Goal: Transaction & Acquisition: Purchase product/service

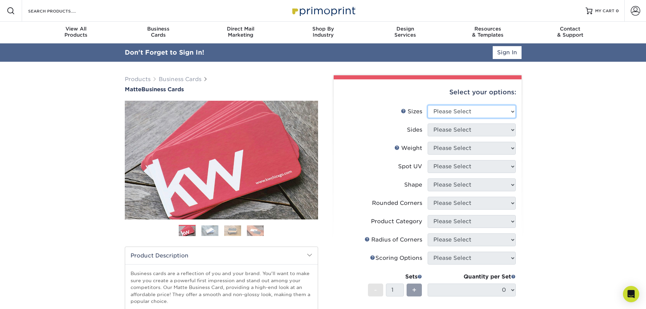
click at [513, 112] on select "Please Select 1.5" x 3.5" - Mini 1.75" x 3.5" - Mini 2" x 2" - Square 2" x 3" -…" at bounding box center [472, 111] width 88 height 13
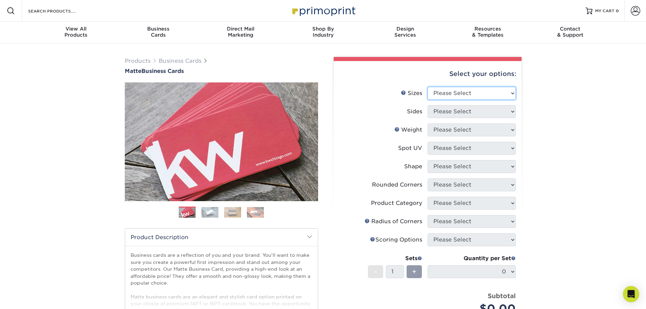
select select "2.00x3.50"
click at [428, 87] on select "Please Select 1.5" x 3.5" - Mini 1.75" x 3.5" - Mini 2" x 2" - Square 2" x 3" -…" at bounding box center [472, 93] width 88 height 13
click at [512, 113] on select "Please Select Print Both Sides Print Front Only" at bounding box center [472, 111] width 88 height 13
select select "13abbda7-1d64-4f25-8bb2-c179b224825d"
click at [428, 105] on select "Please Select Print Both Sides Print Front Only" at bounding box center [472, 111] width 88 height 13
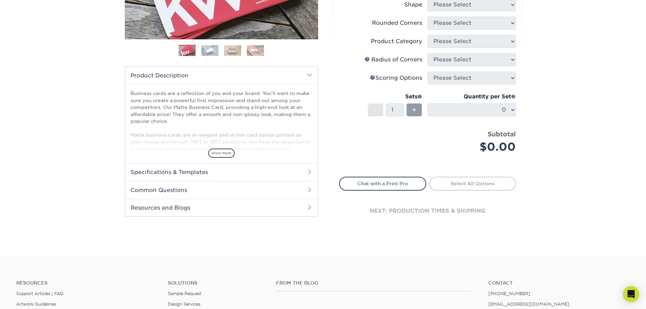
scroll to position [170, 0]
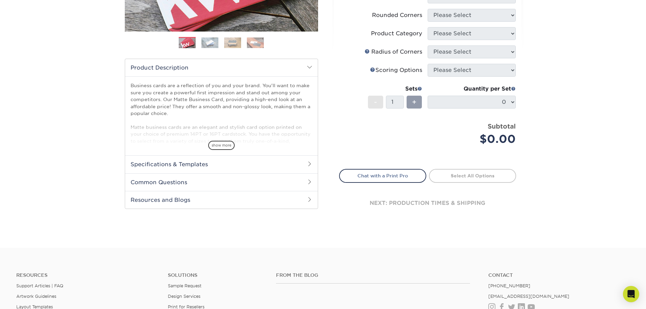
click at [309, 162] on span at bounding box center [309, 163] width 5 height 5
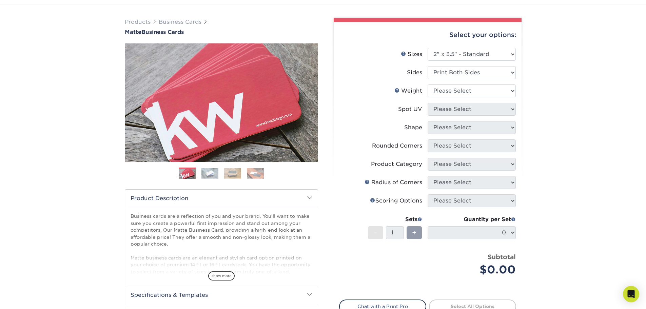
scroll to position [0, 0]
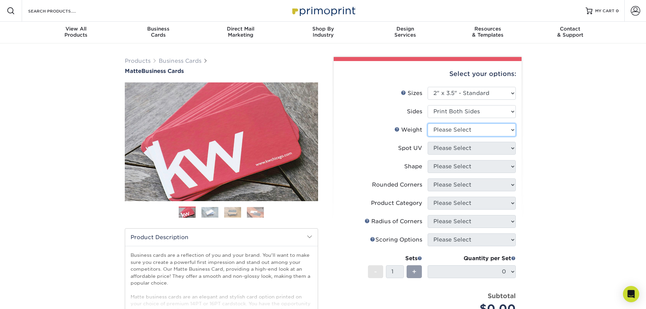
click at [514, 128] on select "Please Select 16PT 14PT" at bounding box center [472, 129] width 88 height 13
select select "16PT"
click at [428, 123] on select "Please Select 16PT 14PT" at bounding box center [472, 129] width 88 height 13
click at [512, 147] on select "Please Select No Spot UV Front and Back (Both Sides) Front Only Back Only" at bounding box center [472, 148] width 88 height 13
select select "0"
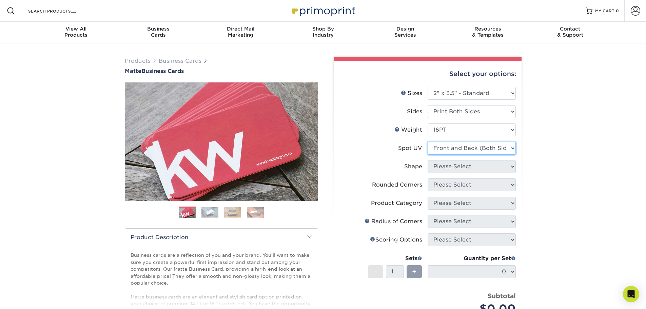
click at [428, 142] on select "Please Select No Spot UV Front and Back (Both Sides) Front Only Back Only" at bounding box center [472, 148] width 88 height 13
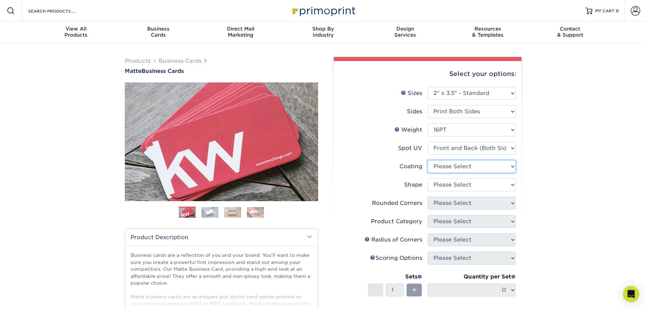
click at [513, 164] on select at bounding box center [472, 166] width 88 height 13
select select "121bb7b5-3b4d-429f-bd8d-bbf80e953313"
click at [428, 160] on select at bounding box center [472, 166] width 88 height 13
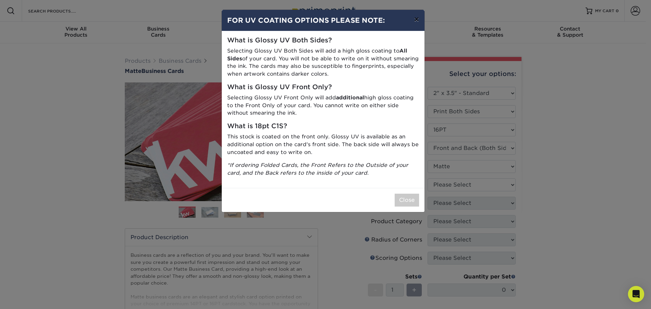
click at [417, 18] on button "×" at bounding box center [417, 19] width 16 height 19
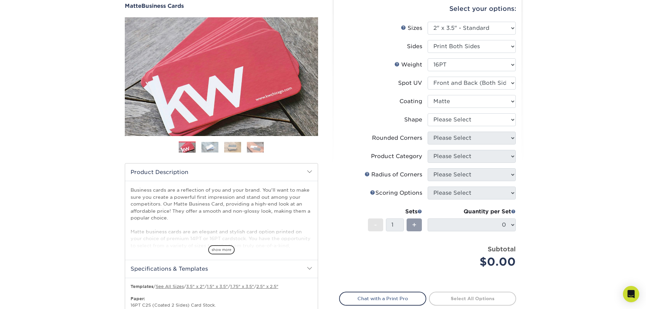
scroll to position [68, 0]
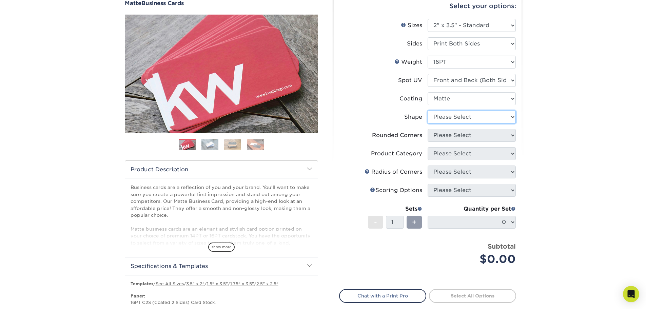
click at [511, 119] on select "Please Select Standard" at bounding box center [472, 117] width 88 height 13
select select "standard"
click at [428, 111] on select "Please Select Standard" at bounding box center [472, 117] width 88 height 13
click at [551, 136] on div "Products Business Cards Matte Business Cards Previous Next 100 $ 9" at bounding box center [323, 216] width 646 height 480
click at [515, 138] on select "Please Select Yes - Round 2 Corners Yes - Round 4 Corners No" at bounding box center [472, 135] width 88 height 13
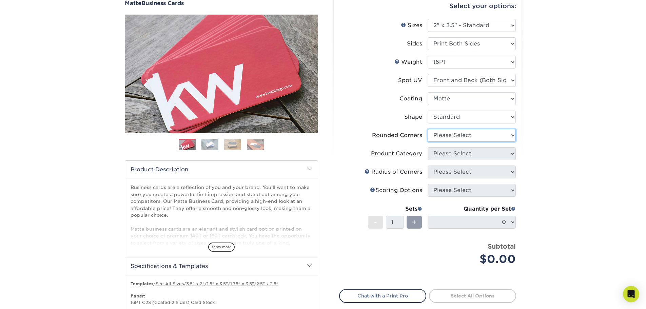
select select "0"
click at [428, 129] on select "Please Select Yes - Round 2 Corners Yes - Round 4 Corners No" at bounding box center [472, 135] width 88 height 13
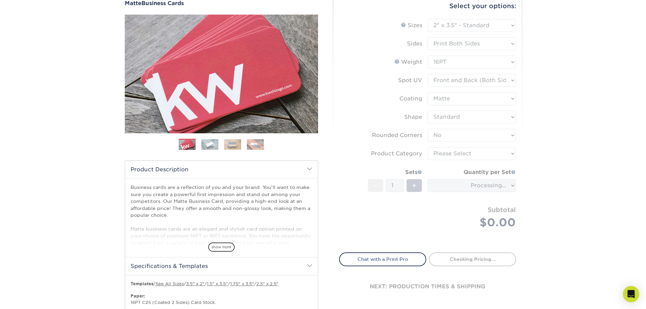
click at [557, 152] on div "Products Business Cards Matte Business Cards Previous Next 100 $ 9" at bounding box center [323, 216] width 646 height 480
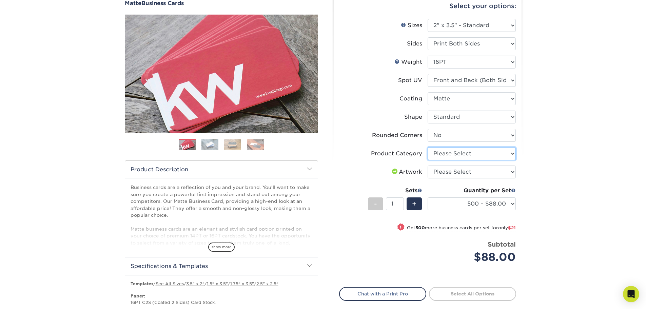
click at [513, 155] on select "Please Select Business Cards" at bounding box center [472, 153] width 88 height 13
select select "3b5148f1-0588-4f88-a218-97bcfdce65c1"
click at [428, 147] on select "Please Select Business Cards" at bounding box center [472, 153] width 88 height 13
click at [514, 172] on select "Please Select I will upload files I need a design - $100" at bounding box center [472, 172] width 88 height 13
select select "upload"
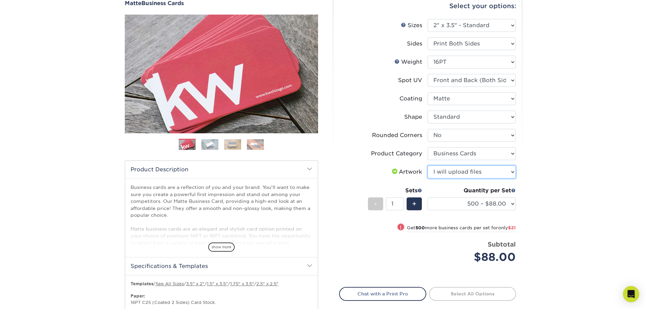
click at [428, 166] on select "Please Select I will upload files I need a design - $100" at bounding box center [472, 172] width 88 height 13
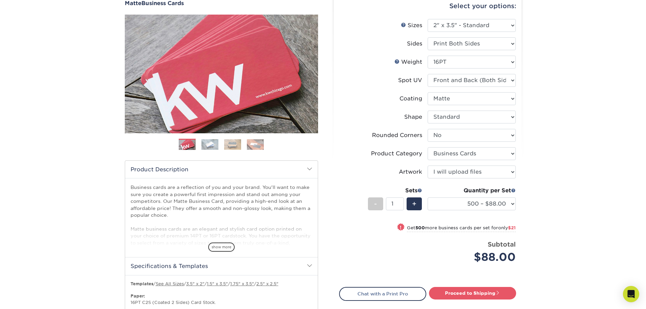
click at [549, 179] on div "Products Business Cards Matte Business Cards Previous Next 100 $ 9" at bounding box center [323, 216] width 646 height 480
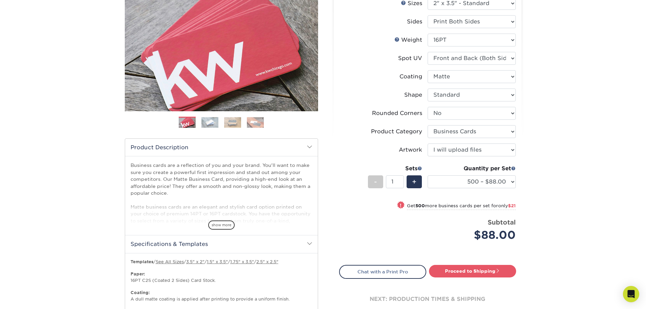
scroll to position [102, 0]
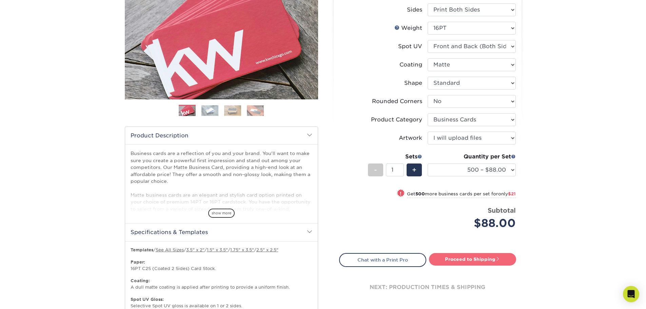
click at [490, 260] on link "Proceed to Shipping" at bounding box center [472, 259] width 87 height 12
type input "Set 1"
select select "84b0d15f-6b65-4aa4-bc5a-4a65d7730aad"
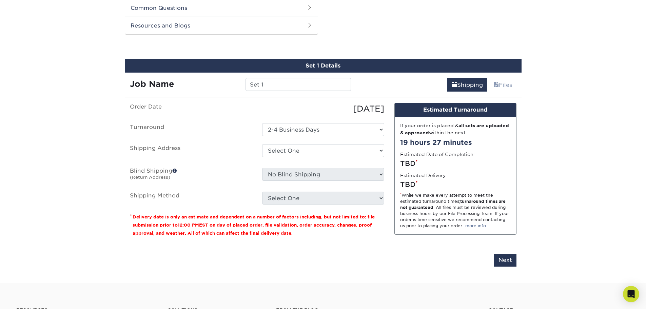
scroll to position [463, 0]
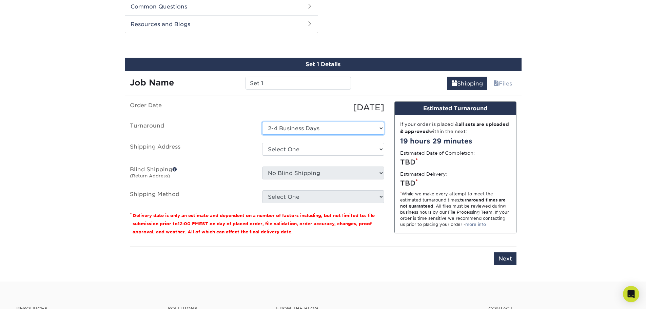
click at [381, 128] on select "Select One 2-4 Business Days" at bounding box center [323, 128] width 122 height 13
click at [223, 95] on div "Set 1 Details Job Name Set 1 Shipping Files You've choosen mailing services! If…" at bounding box center [323, 166] width 397 height 216
click at [380, 148] on select "Select One + Add New Address - Login" at bounding box center [323, 149] width 122 height 13
click at [262, 156] on select "Select One + Add New Address - Login" at bounding box center [323, 149] width 122 height 13
select select "-1"
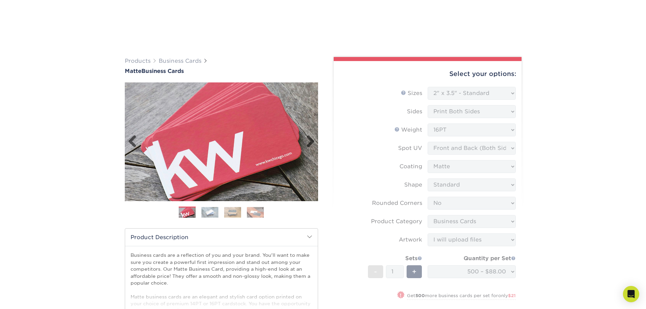
scroll to position [0, 1]
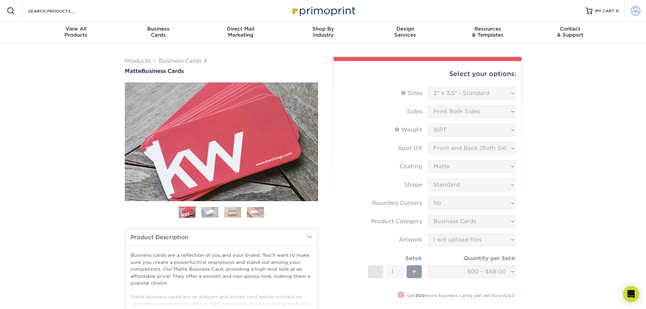
click at [636, 12] on span at bounding box center [635, 10] width 9 height 9
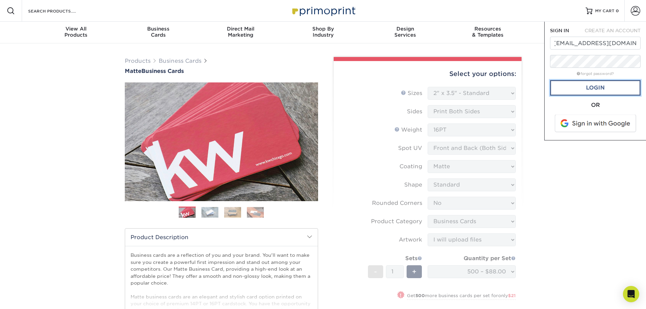
scroll to position [0, 0]
click at [602, 88] on link "Login" at bounding box center [595, 88] width 91 height 16
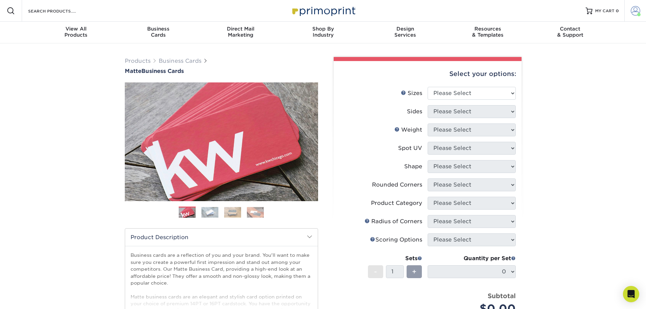
click at [638, 12] on span at bounding box center [635, 10] width 9 height 9
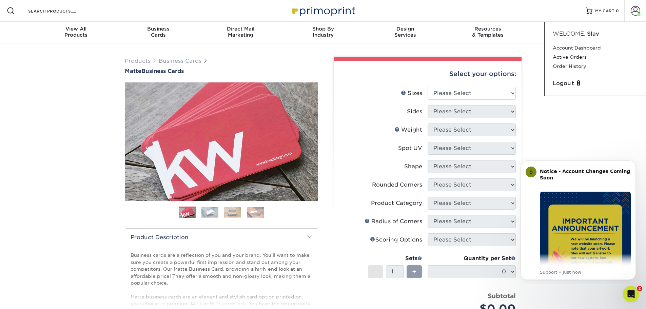
click at [629, 136] on div "Products Business Cards Matte Business Cards Previous Next 100 $ 9" at bounding box center [323, 230] width 646 height 374
click at [636, 10] on span at bounding box center [635, 10] width 9 height 9
click at [579, 68] on link "Order History" at bounding box center [595, 66] width 85 height 9
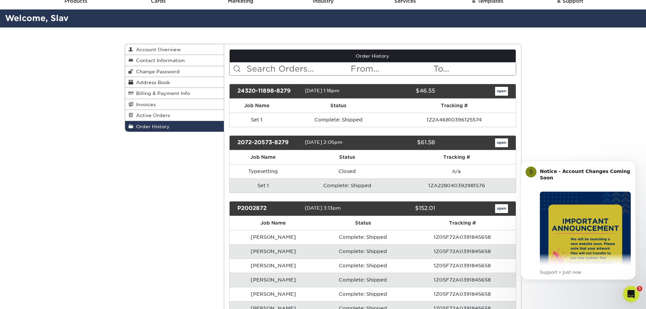
click at [295, 90] on div "24320-11898-8279" at bounding box center [268, 91] width 73 height 9
click at [356, 89] on div "03/20/2024 1:18pm" at bounding box center [336, 91] width 62 height 9
click at [506, 90] on link "open" at bounding box center [501, 91] width 13 height 9
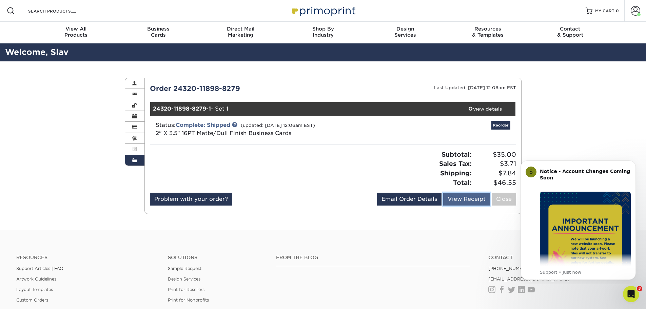
click at [467, 202] on link "View Receipt" at bounding box center [466, 199] width 47 height 13
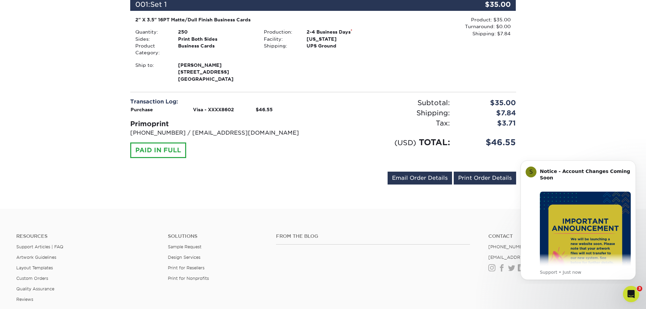
scroll to position [204, 0]
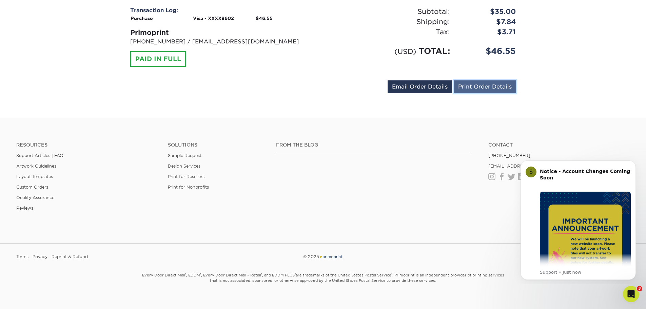
drag, startPoint x: 10, startPoint y: 109, endPoint x: 490, endPoint y: 88, distance: 480.9
click at [490, 88] on link "Print Order Details" at bounding box center [485, 86] width 62 height 13
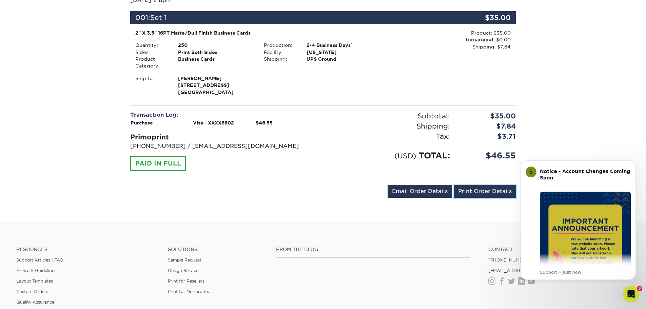
scroll to position [0, 0]
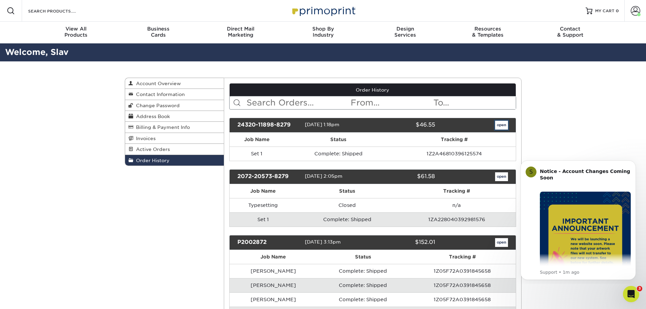
click at [499, 122] on link "open" at bounding box center [501, 125] width 13 height 9
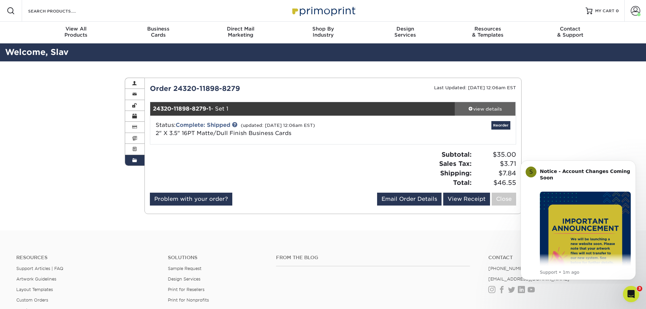
click at [488, 111] on div "view details" at bounding box center [485, 109] width 61 height 7
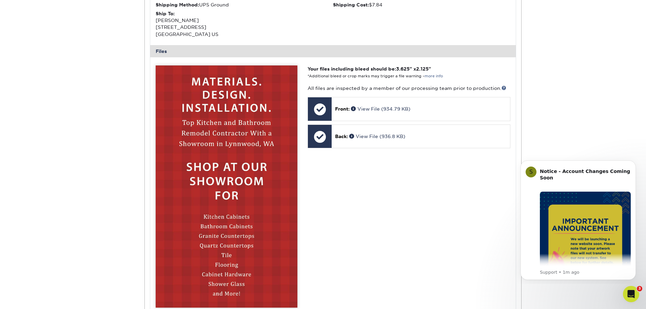
scroll to position [237, 0]
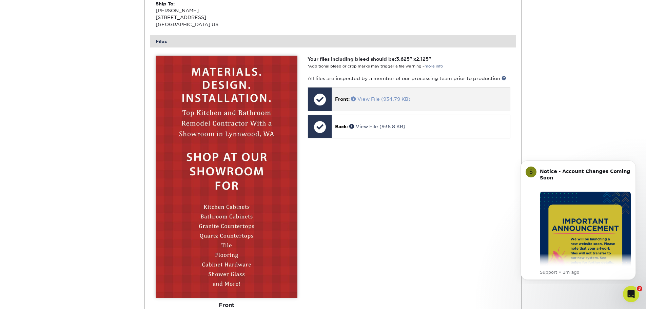
click at [394, 96] on link "View File (934.79 KB)" at bounding box center [380, 98] width 59 height 5
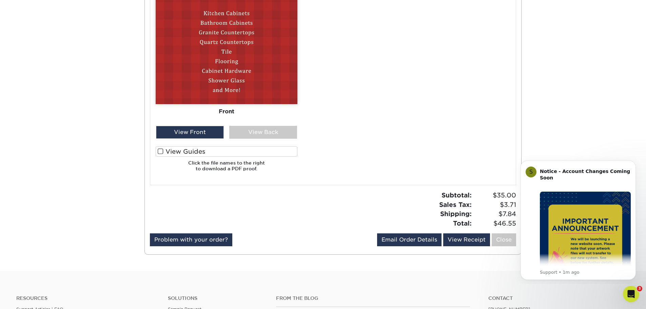
scroll to position [441, 0]
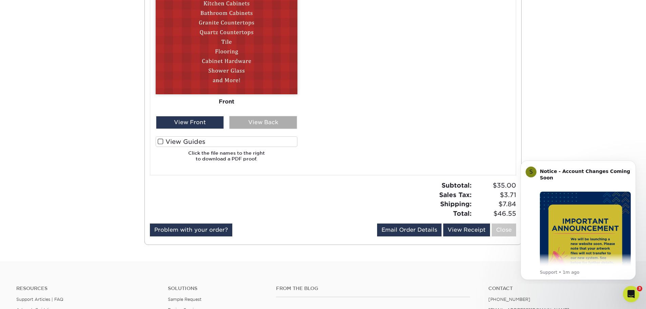
click at [269, 125] on div "View Back" at bounding box center [263, 122] width 68 height 13
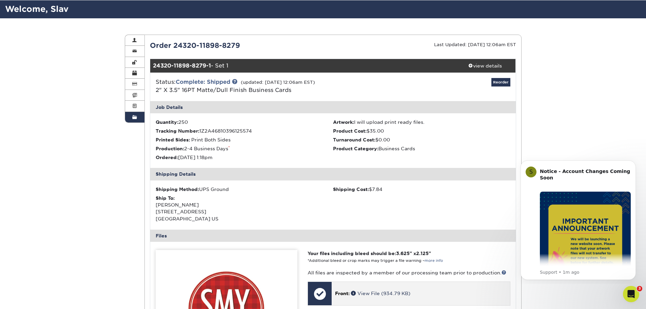
scroll to position [34, 0]
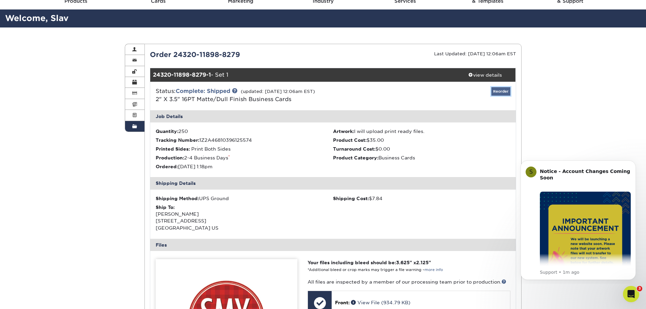
click at [501, 89] on link "Reorder" at bounding box center [501, 91] width 19 height 8
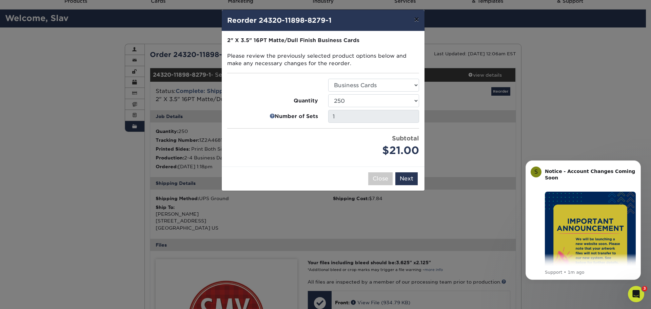
click at [414, 21] on button "×" at bounding box center [417, 19] width 16 height 19
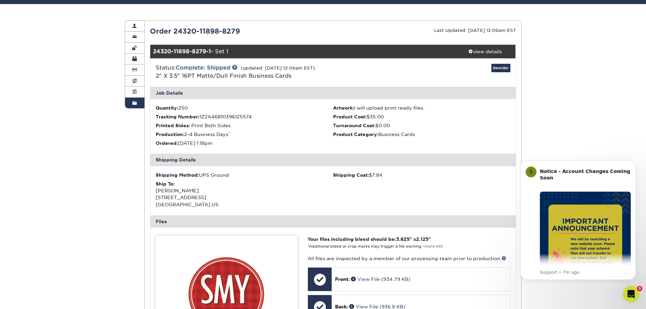
scroll to position [0, 0]
